Goal: Information Seeking & Learning: Understand process/instructions

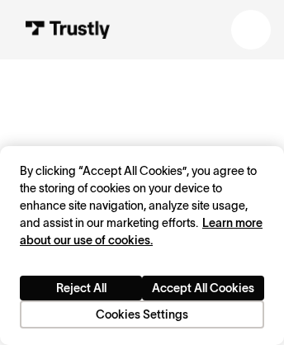
scroll to position [427, 0]
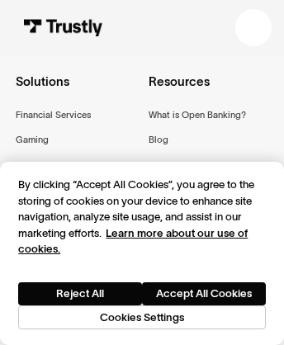
click at [253, 20] on div at bounding box center [253, 28] width 16 height 16
